Goal: Complete application form

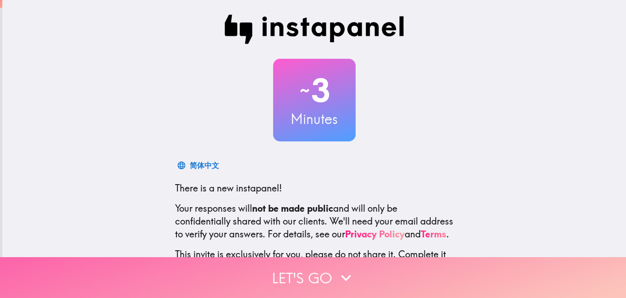
click at [355, 285] on icon "button" at bounding box center [346, 277] width 20 height 20
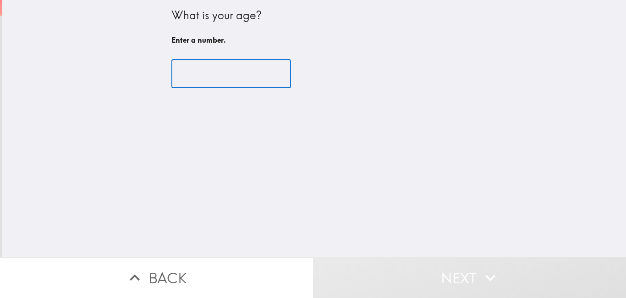
click at [261, 67] on input "number" at bounding box center [231, 74] width 120 height 28
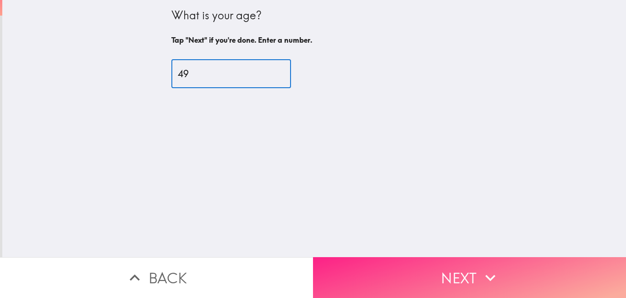
type input "49"
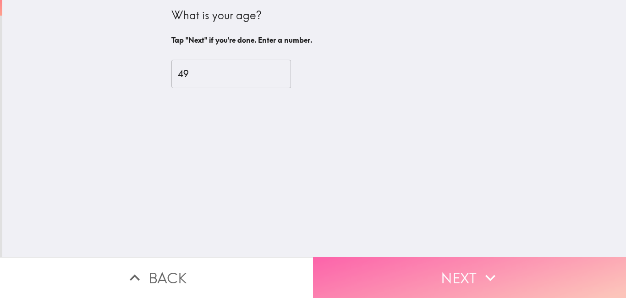
click at [441, 278] on button "Next" at bounding box center [469, 277] width 313 height 41
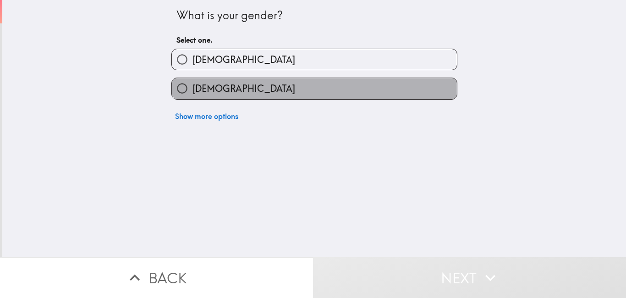
click at [395, 94] on label "[DEMOGRAPHIC_DATA]" at bounding box center [314, 88] width 285 height 21
click at [193, 94] on input "[DEMOGRAPHIC_DATA]" at bounding box center [182, 88] width 21 height 21
radio input "true"
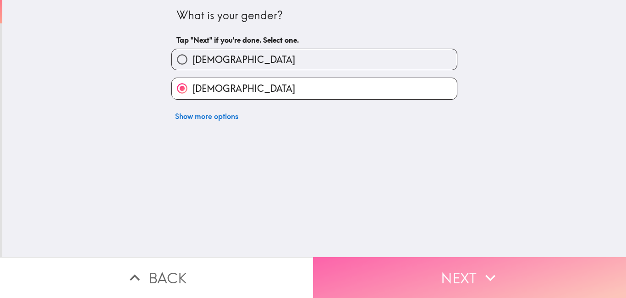
click at [451, 278] on button "Next" at bounding box center [469, 277] width 313 height 41
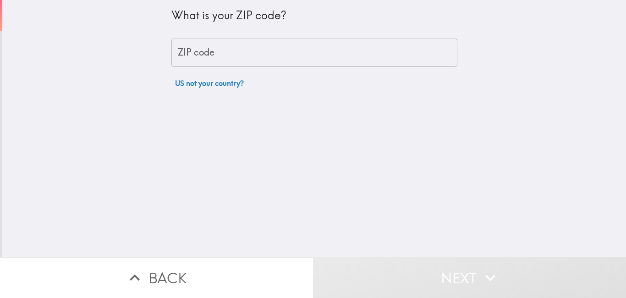
click at [362, 54] on input "ZIP code" at bounding box center [314, 53] width 286 height 28
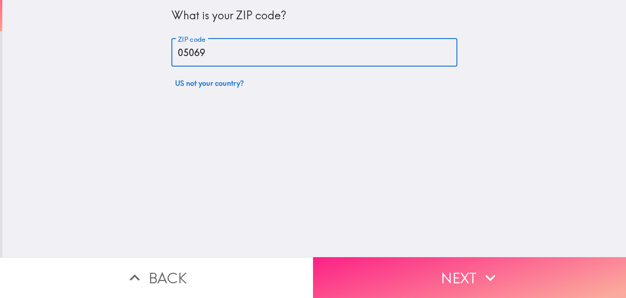
type input "05069"
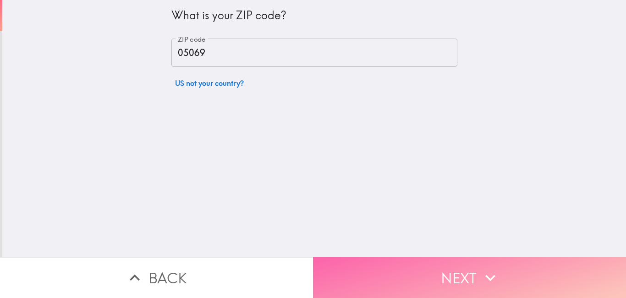
click at [437, 278] on button "Next" at bounding box center [469, 277] width 313 height 41
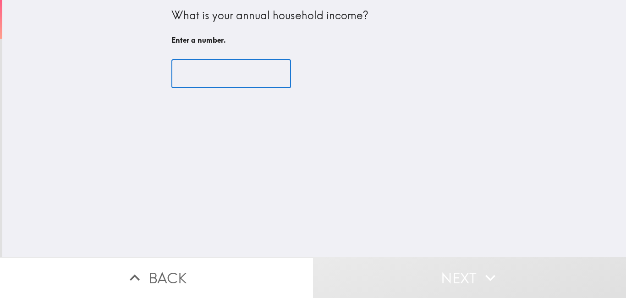
click at [248, 63] on input "number" at bounding box center [231, 74] width 120 height 28
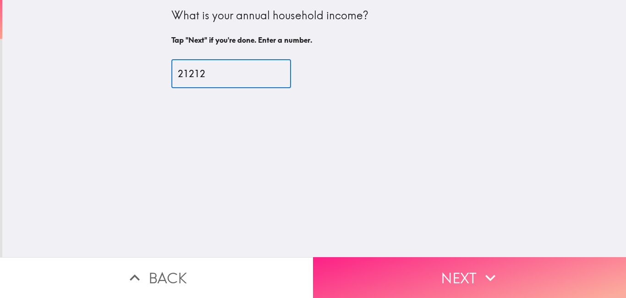
type input "21212"
click at [403, 267] on button "Next" at bounding box center [469, 277] width 313 height 41
